Goal: Obtain resource: Obtain resource

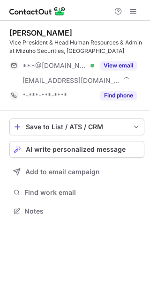
scroll to position [205, 150]
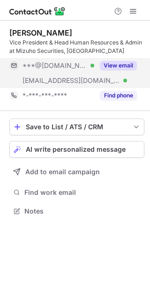
click at [115, 65] on button "View email" at bounding box center [118, 65] width 37 height 9
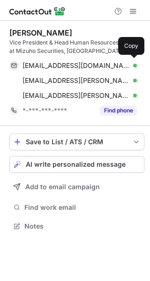
scroll to position [220, 150]
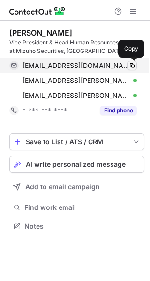
click at [131, 67] on span at bounding box center [133, 66] width 8 height 8
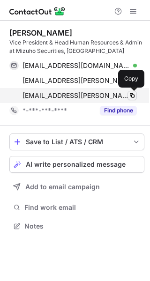
click at [132, 95] on span at bounding box center [133, 96] width 8 height 8
